Goal: Task Accomplishment & Management: Complete application form

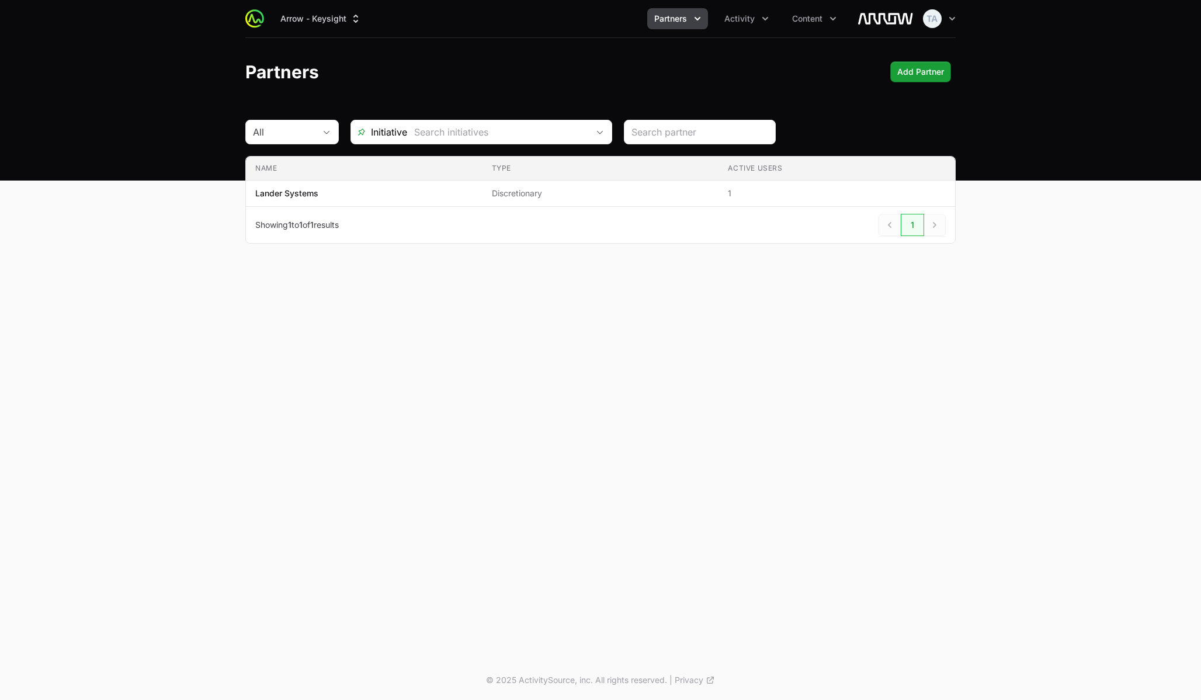
click at [156, 206] on main "All Initiative Name Type Active Users Name Lander Systems Type Discretionary Ac…" at bounding box center [600, 196] width 1201 height 152
click at [695, 13] on icon "Partners menu" at bounding box center [698, 19] width 12 height 12
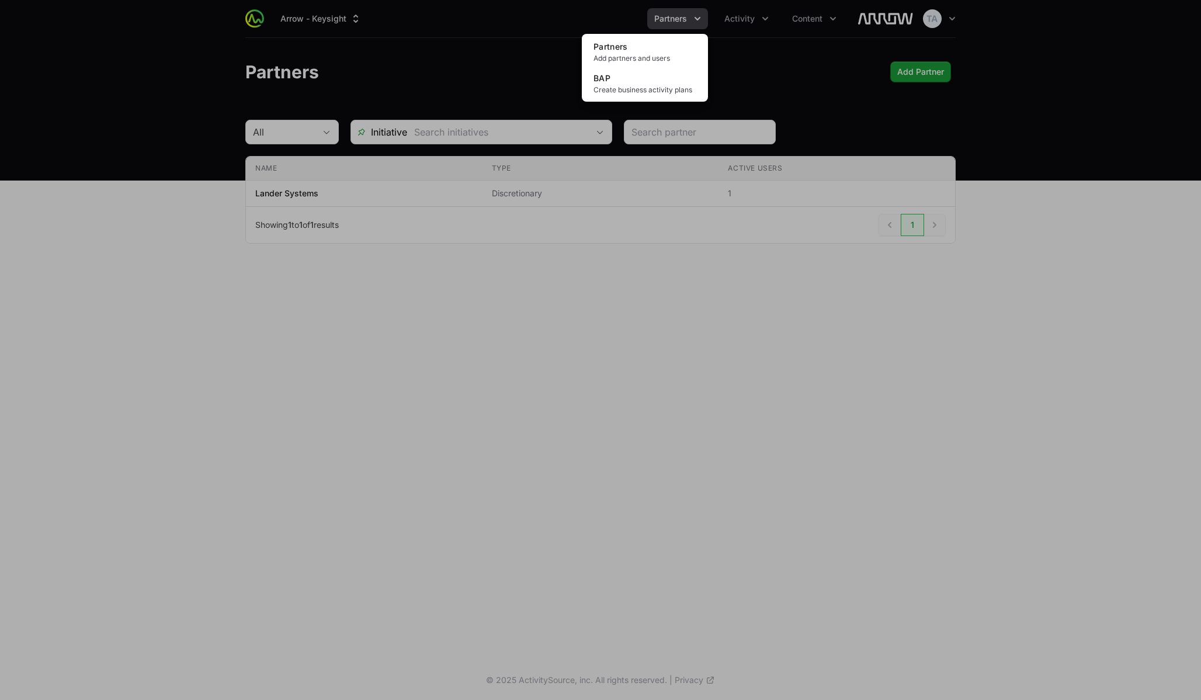
click at [753, 21] on div "Partners menu" at bounding box center [600, 350] width 1201 height 700
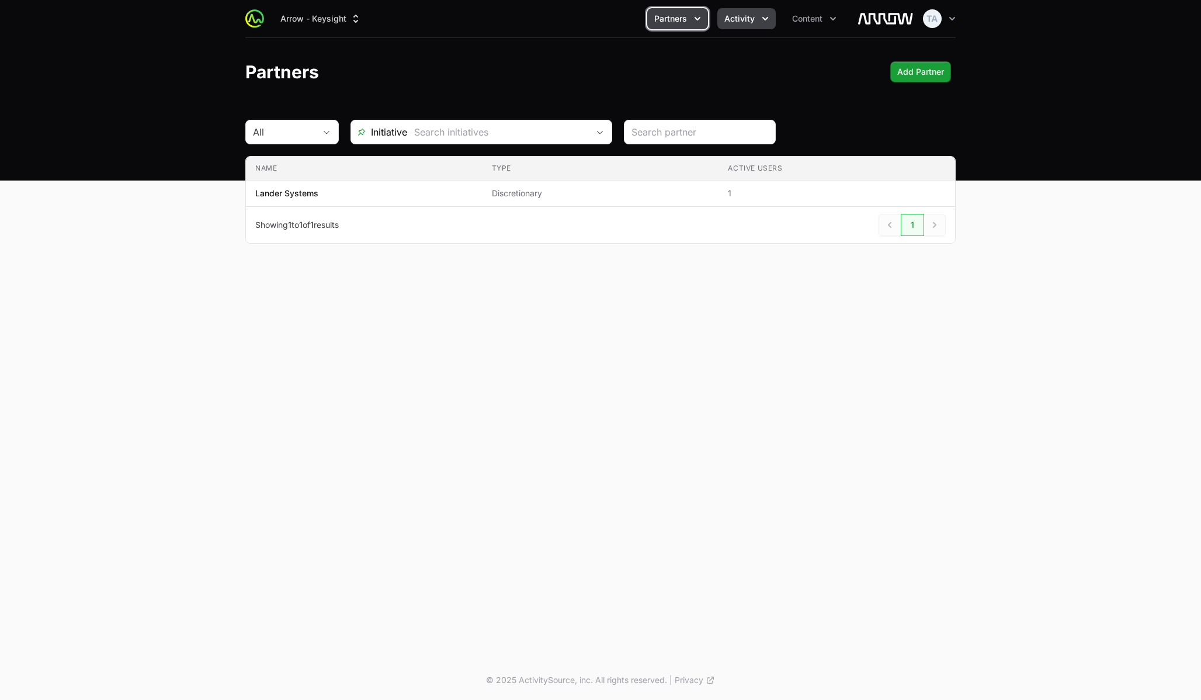
click at [747, 16] on span "Activity" at bounding box center [740, 19] width 30 height 12
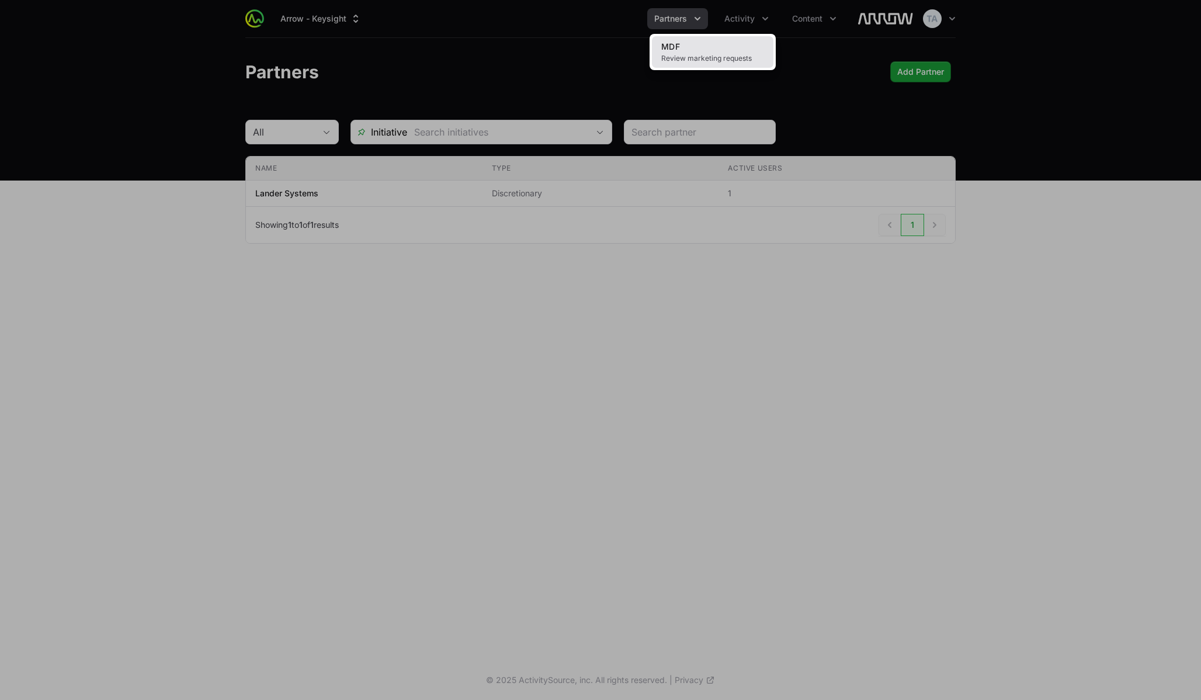
click at [729, 55] on span "Review marketing requests" at bounding box center [712, 58] width 103 height 9
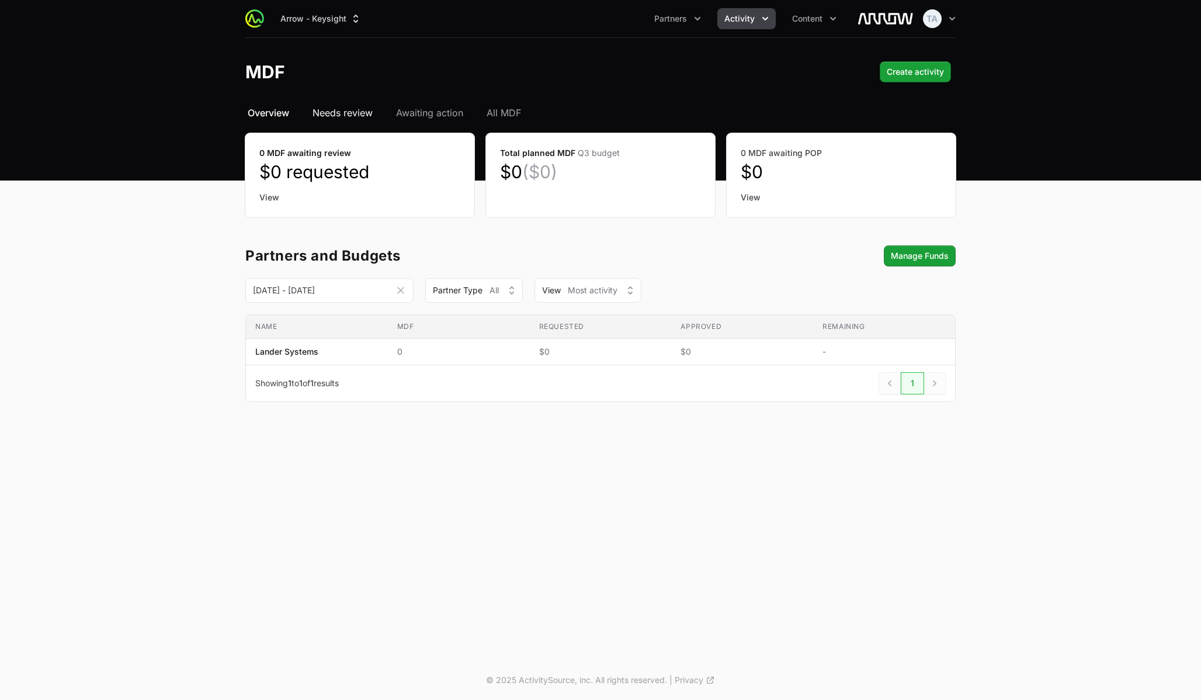
click at [338, 109] on span "Needs review" at bounding box center [343, 113] width 60 height 14
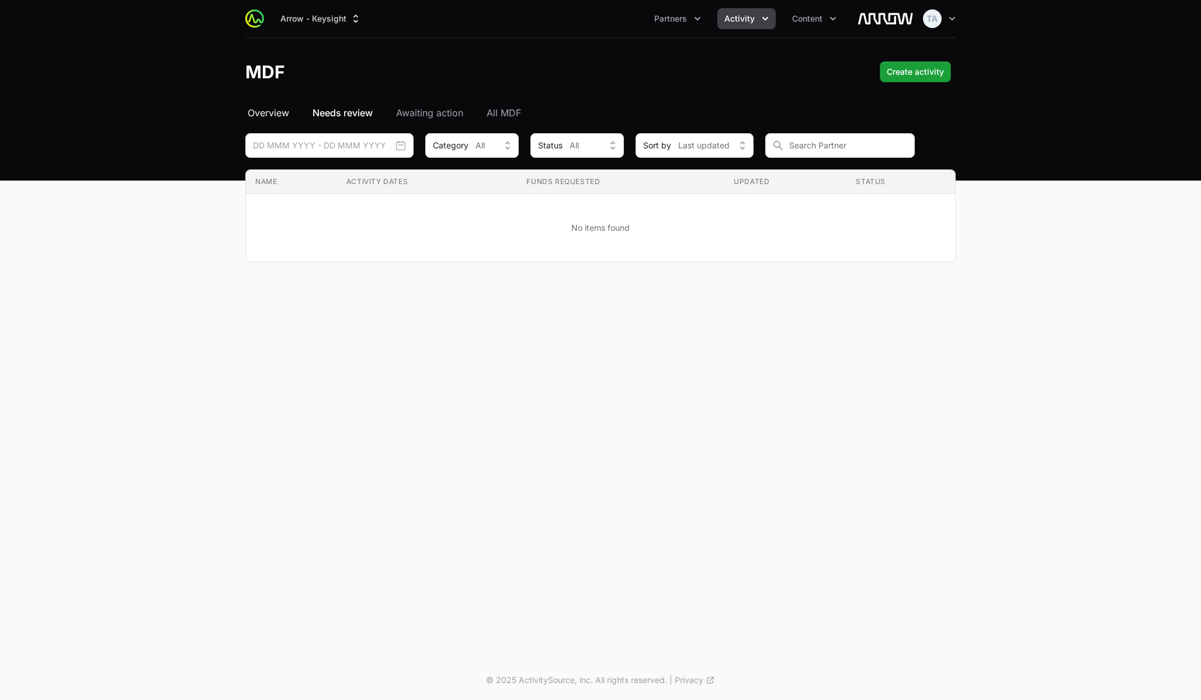
click at [277, 115] on span "Overview" at bounding box center [268, 113] width 41 height 14
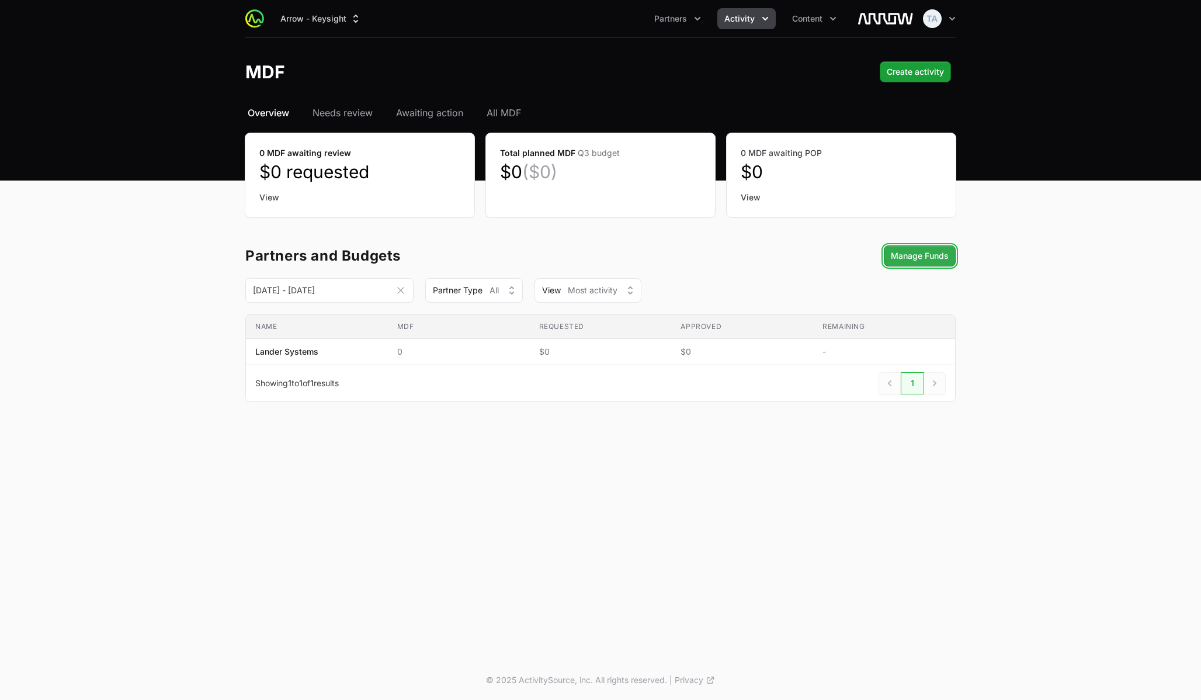
click at [914, 265] on button "Manage Funds" at bounding box center [920, 255] width 72 height 21
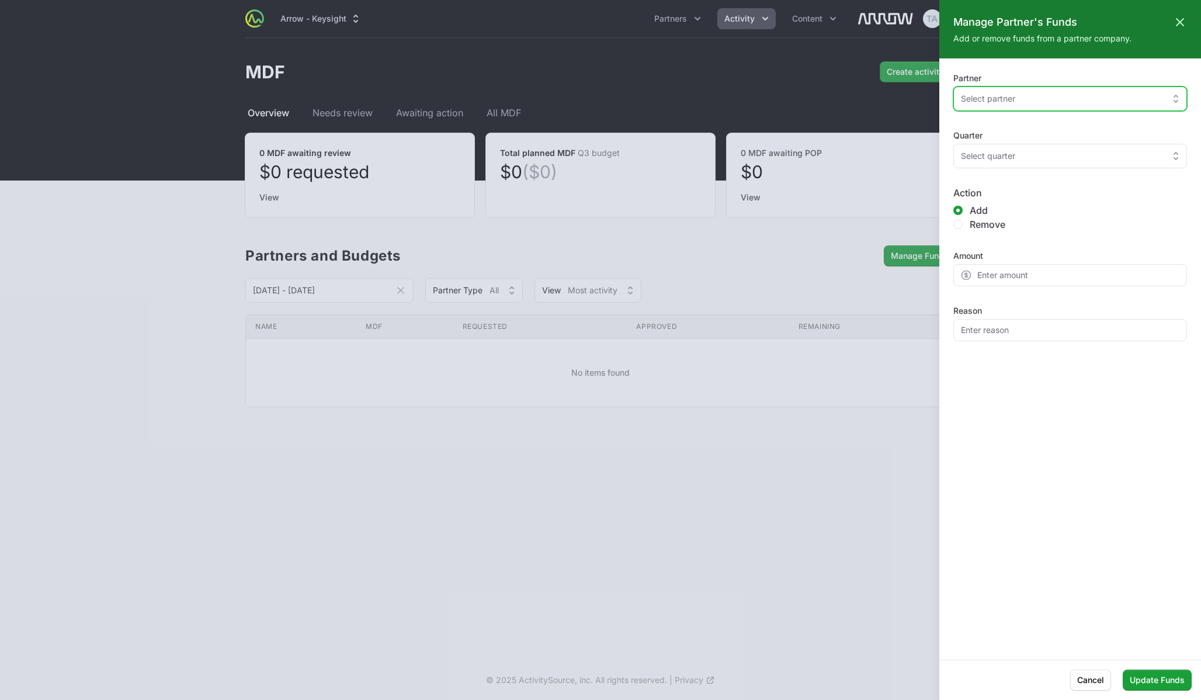
click at [1051, 106] on button "Select partner" at bounding box center [1071, 98] width 234 height 25
click at [1032, 99] on div "Select partner" at bounding box center [1062, 99] width 202 height 12
click at [1005, 93] on span "Select partner" at bounding box center [988, 99] width 54 height 12
click at [1010, 62] on div "Manage Partner's Funds Close panel Add or remove funds from a partner company. …" at bounding box center [1071, 330] width 262 height 660
click at [870, 76] on div at bounding box center [600, 350] width 1201 height 700
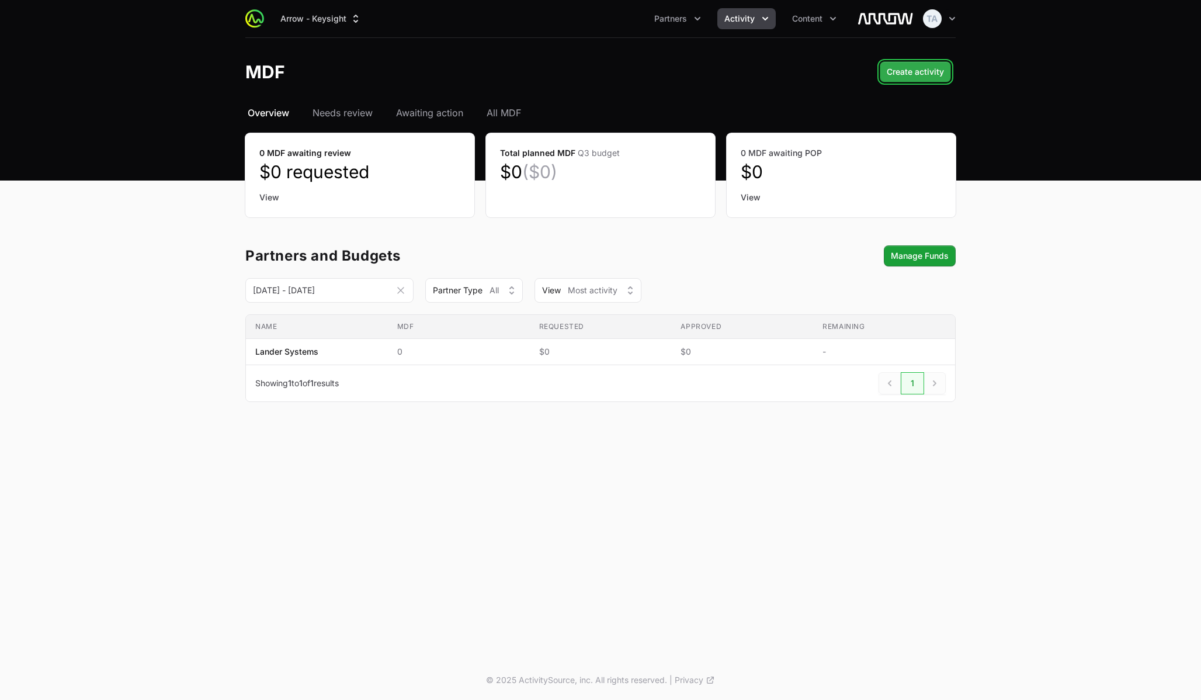
click at [929, 71] on span "Create activity" at bounding box center [915, 72] width 57 height 14
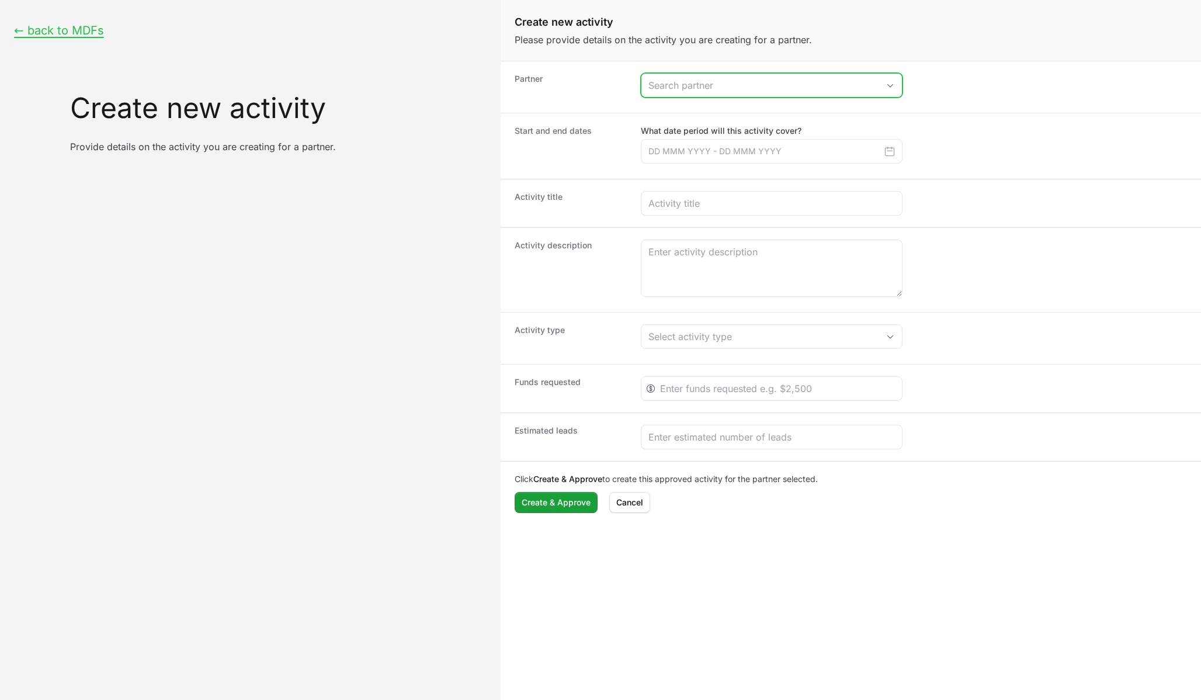
click at [728, 92] on input "Create activity form" at bounding box center [760, 85] width 237 height 23
click at [673, 112] on li "Lander Systems" at bounding box center [771, 111] width 259 height 23
type input "Lander Systems"
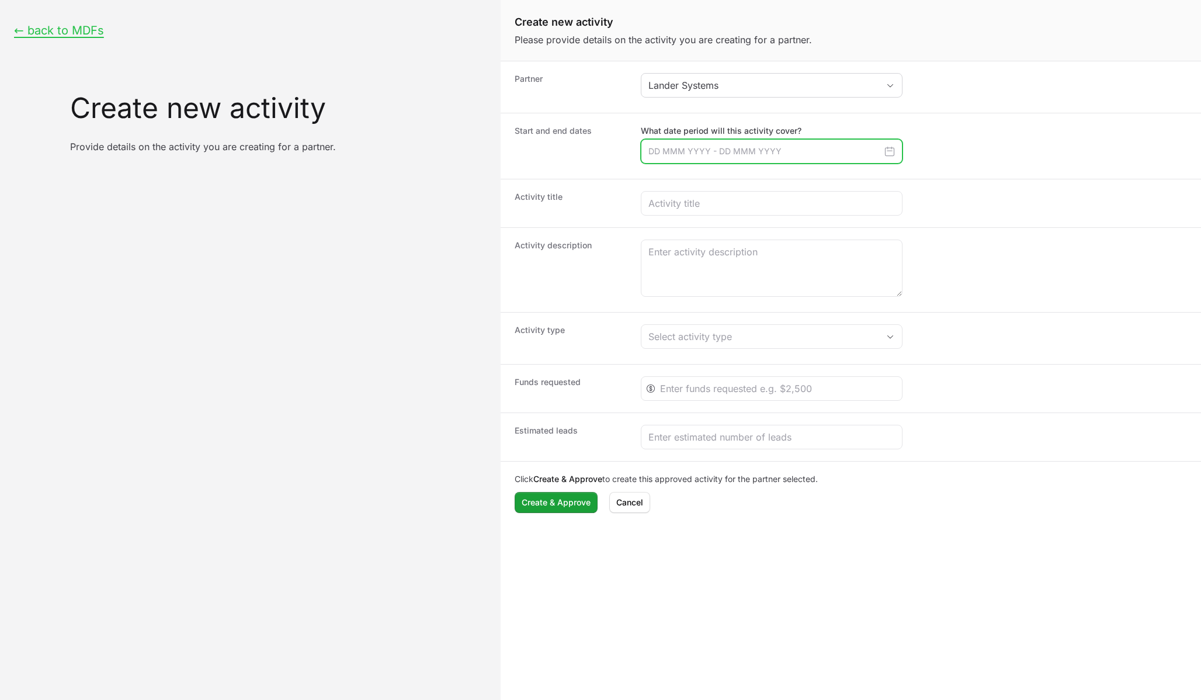
click at [669, 154] on input "Create activity form" at bounding box center [772, 151] width 262 height 25
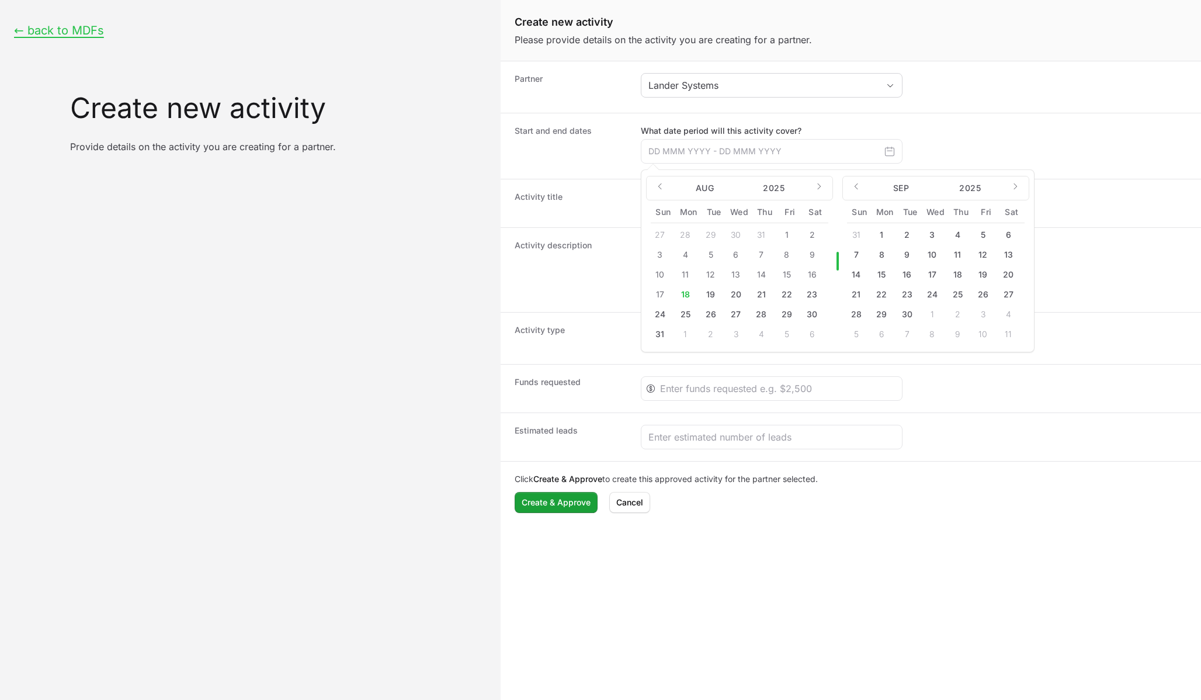
click at [880, 296] on button "22" at bounding box center [881, 294] width 19 height 19
click at [905, 314] on button "30" at bounding box center [907, 314] width 19 height 19
type input "[DATE] - [DATE]"
click at [889, 153] on icon "Create activity form" at bounding box center [890, 152] width 12 height 12
click at [881, 292] on button "22" at bounding box center [881, 294] width 19 height 19
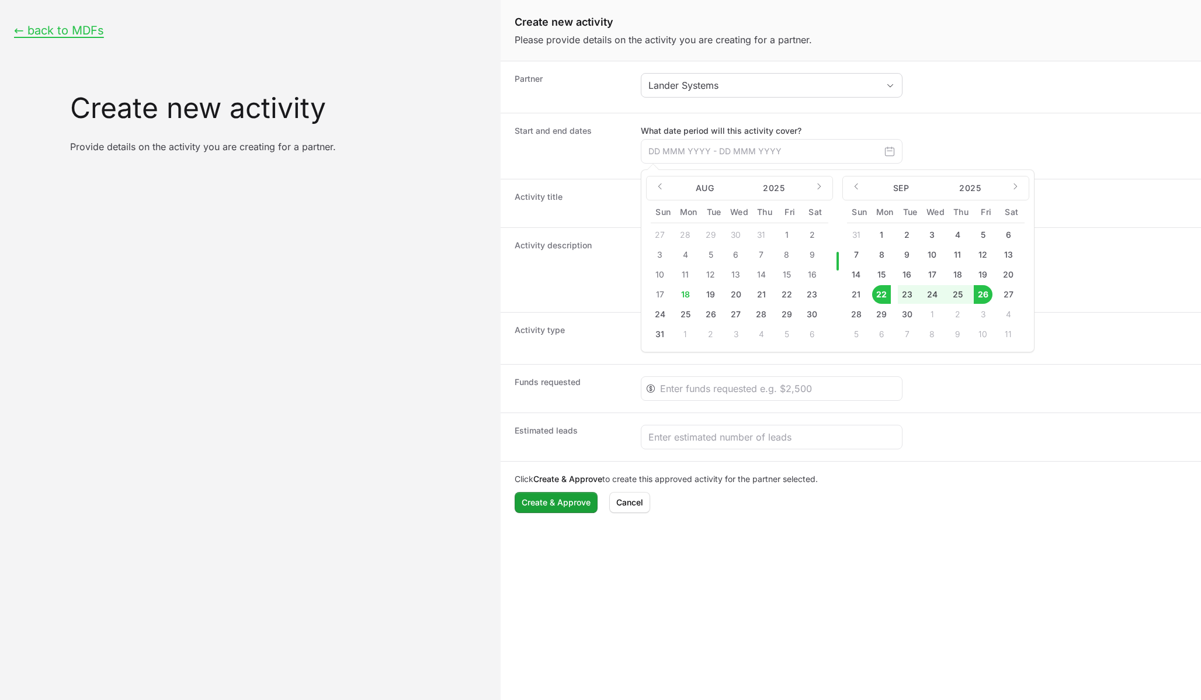
click at [987, 296] on button "26" at bounding box center [983, 294] width 19 height 19
type input "[DATE] - [DATE]"
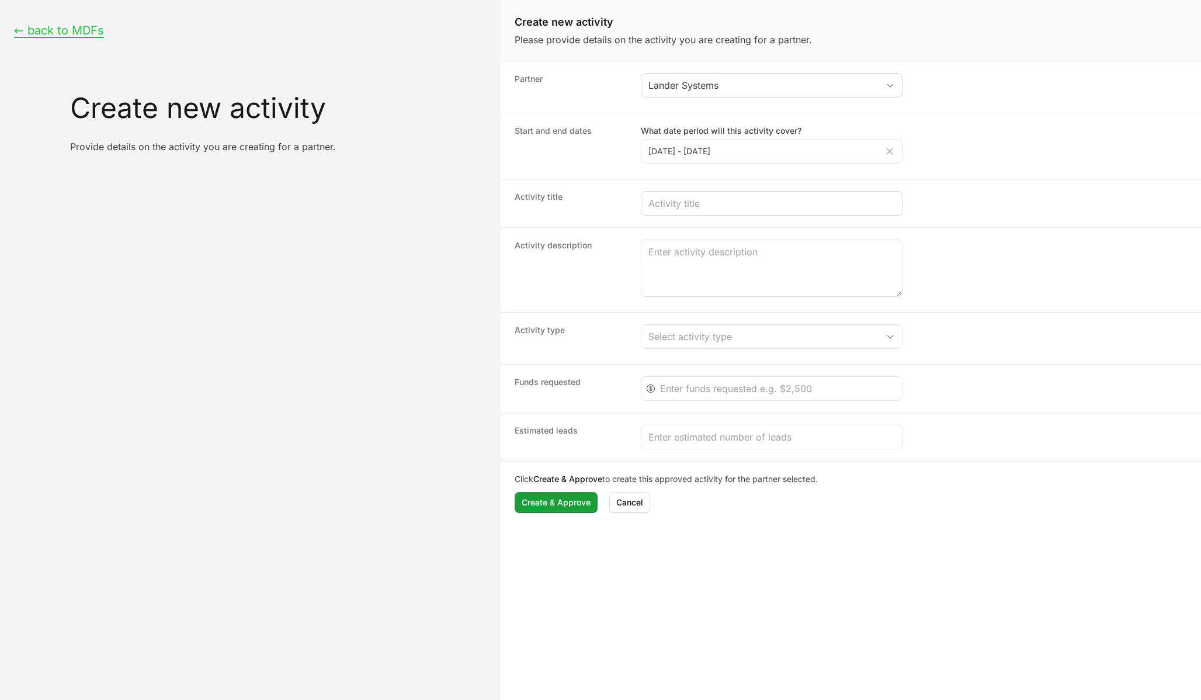
click at [661, 214] on div "Create activity form" at bounding box center [772, 203] width 262 height 25
click at [659, 207] on input "Create activity form" at bounding box center [772, 203] width 247 height 14
click at [732, 336] on div "Select activity type" at bounding box center [764, 337] width 230 height 14
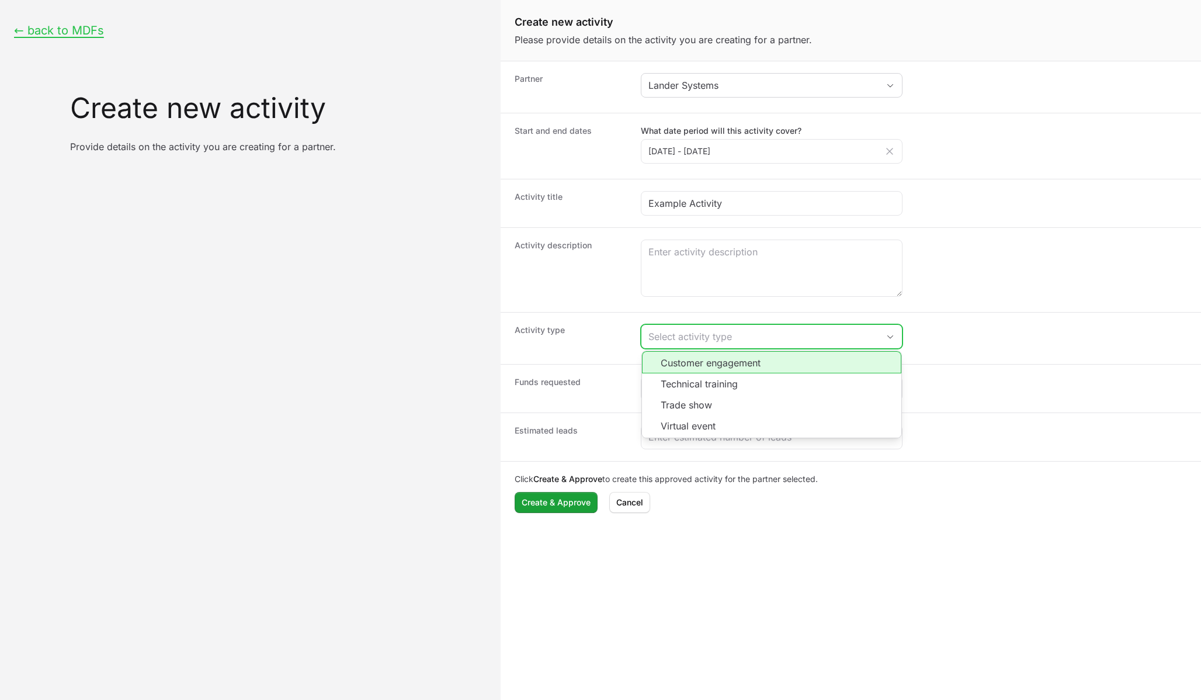
click at [747, 364] on li "Customer engagement" at bounding box center [771, 362] width 259 height 22
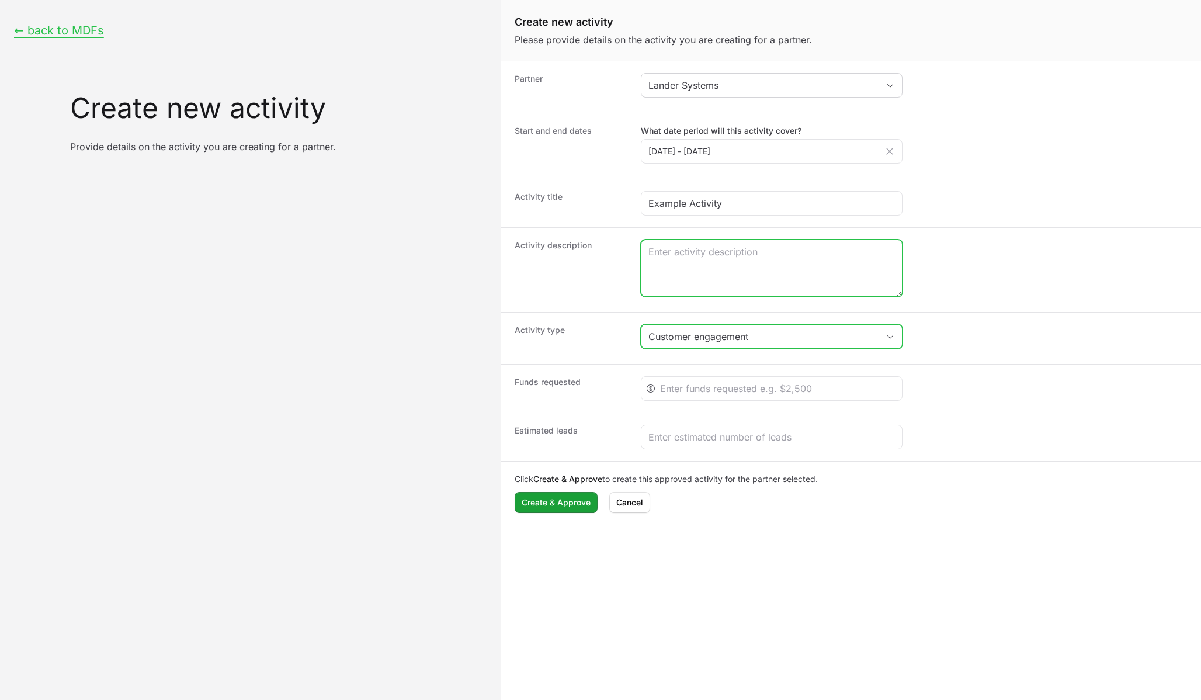
click at [715, 273] on textarea "Create activity form" at bounding box center [772, 268] width 261 height 56
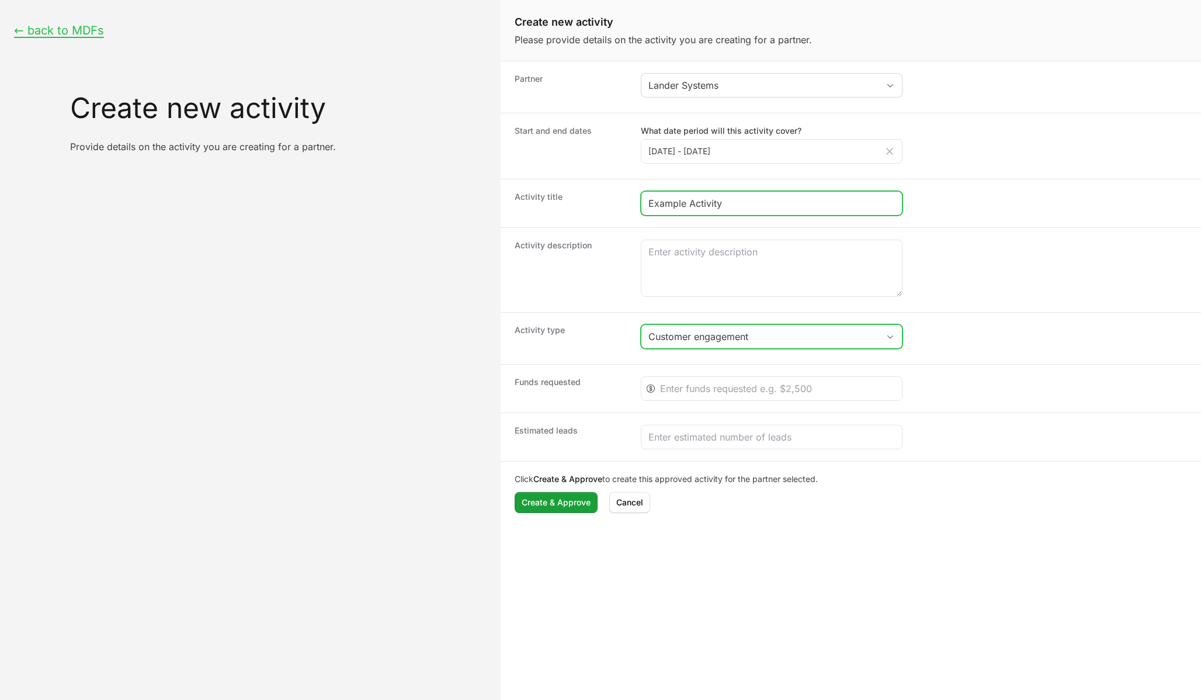
click at [739, 199] on input "Example Activity" at bounding box center [772, 203] width 247 height 14
type input "Example Customer Engagement Activity"
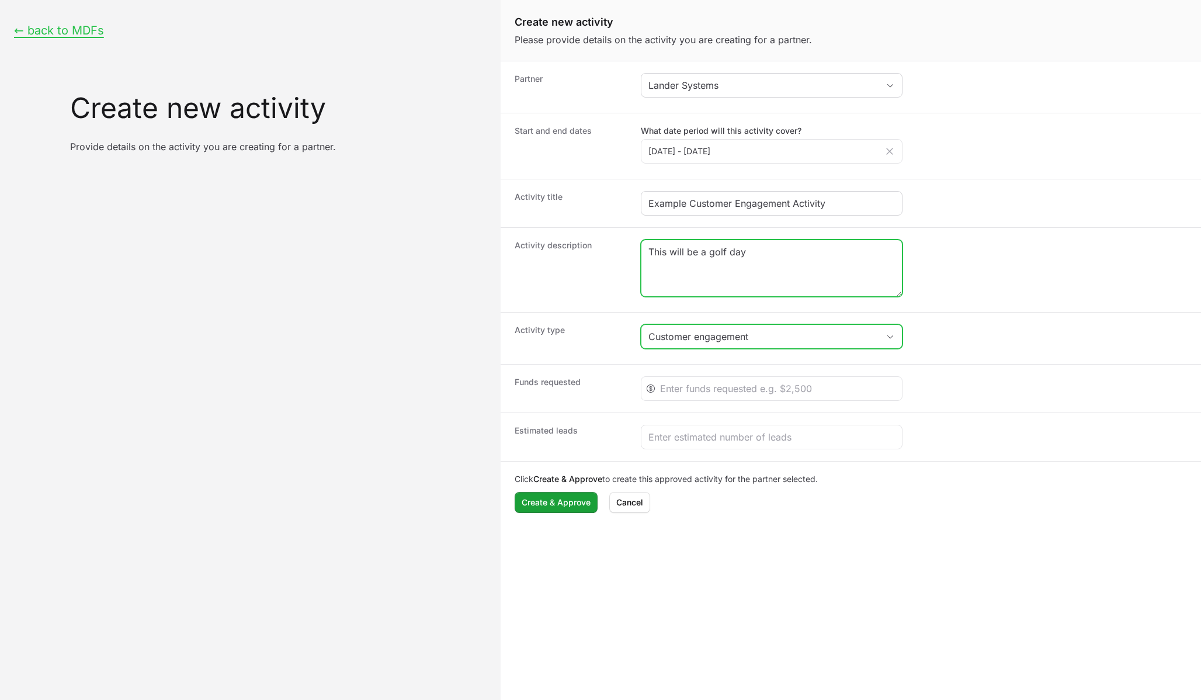
type textarea "This will be a golf day"
